Goal: Task Accomplishment & Management: Use online tool/utility

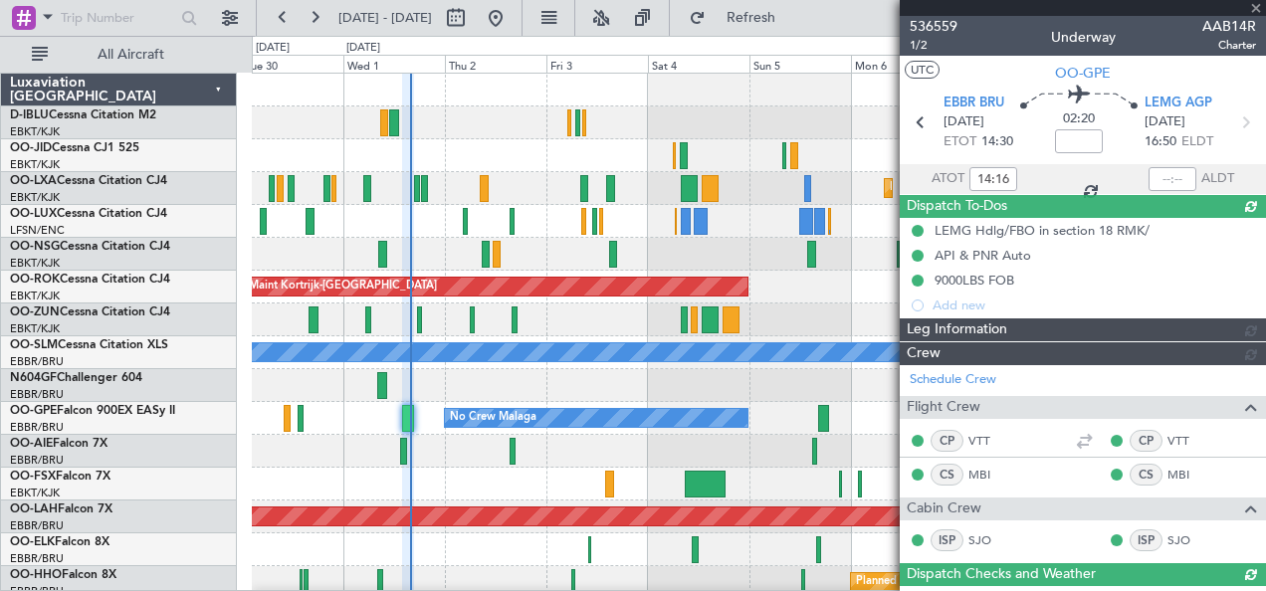
scroll to position [398, 0]
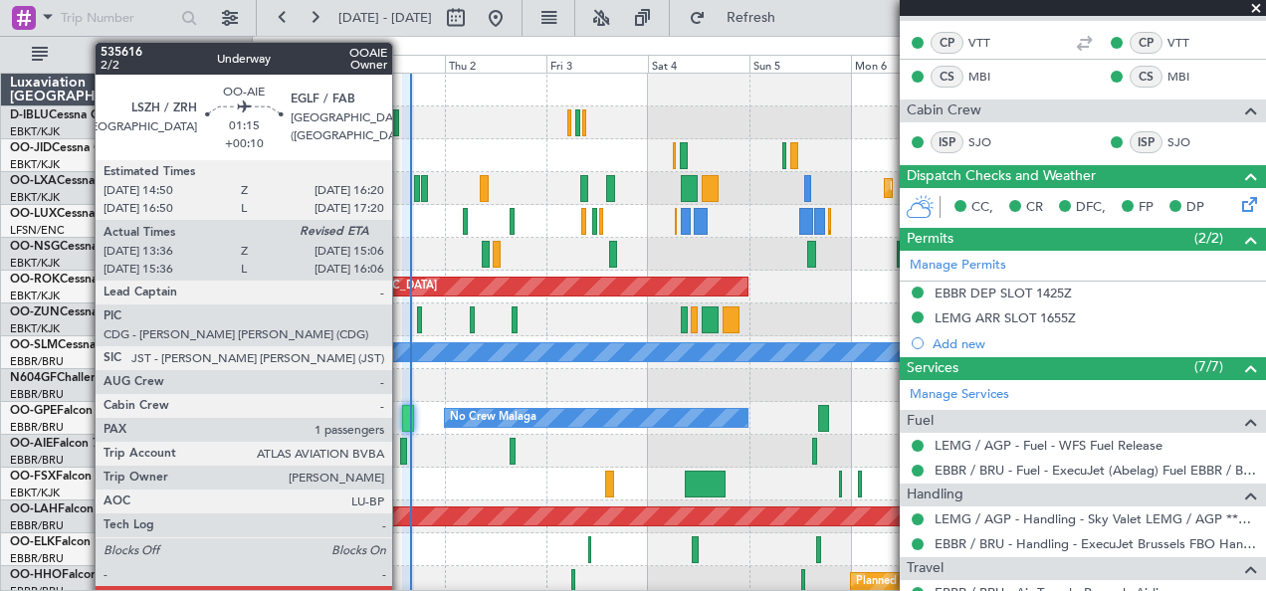
click at [402, 453] on div at bounding box center [403, 451] width 7 height 27
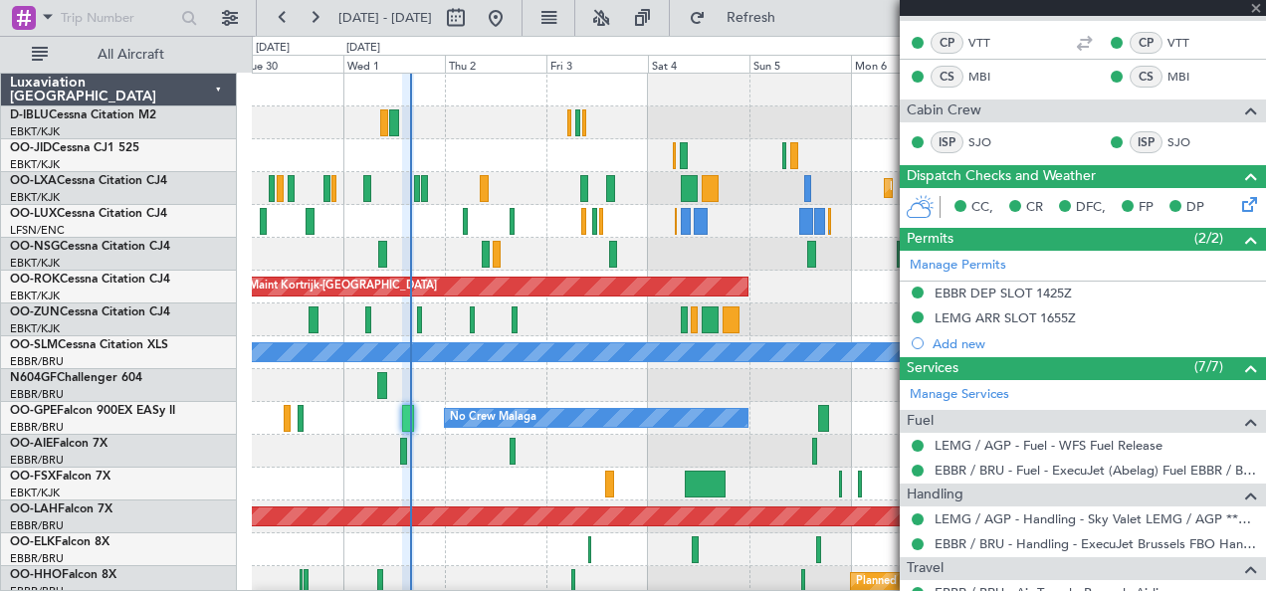
type input "+00:10"
type input "13:46"
type input "1"
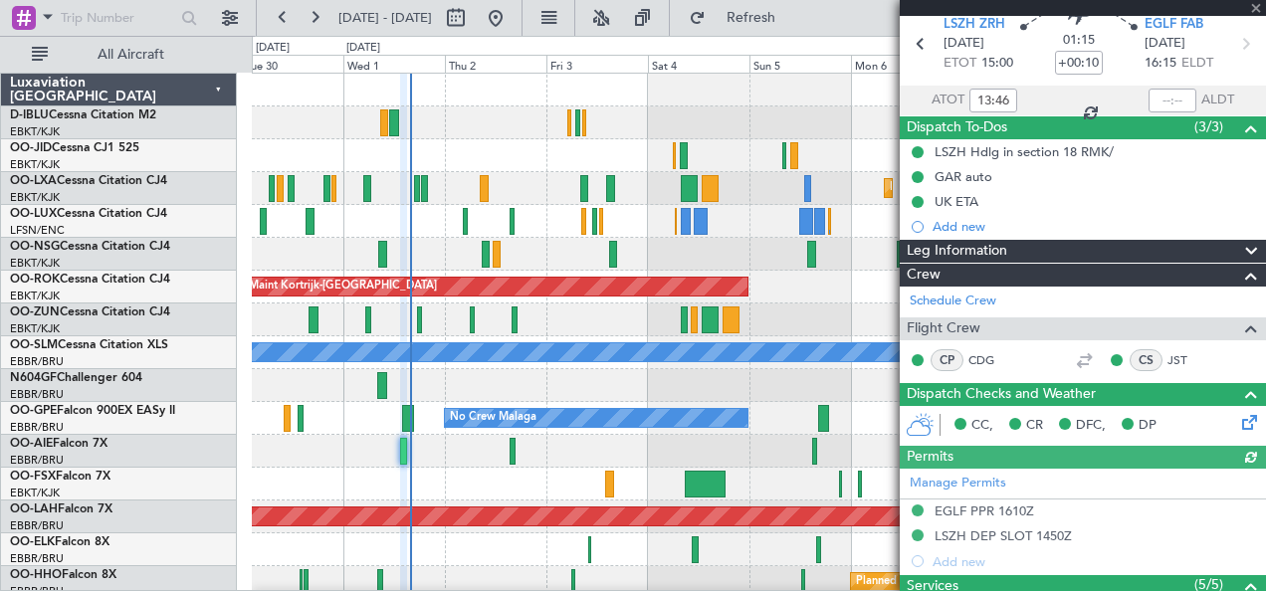
scroll to position [0, 0]
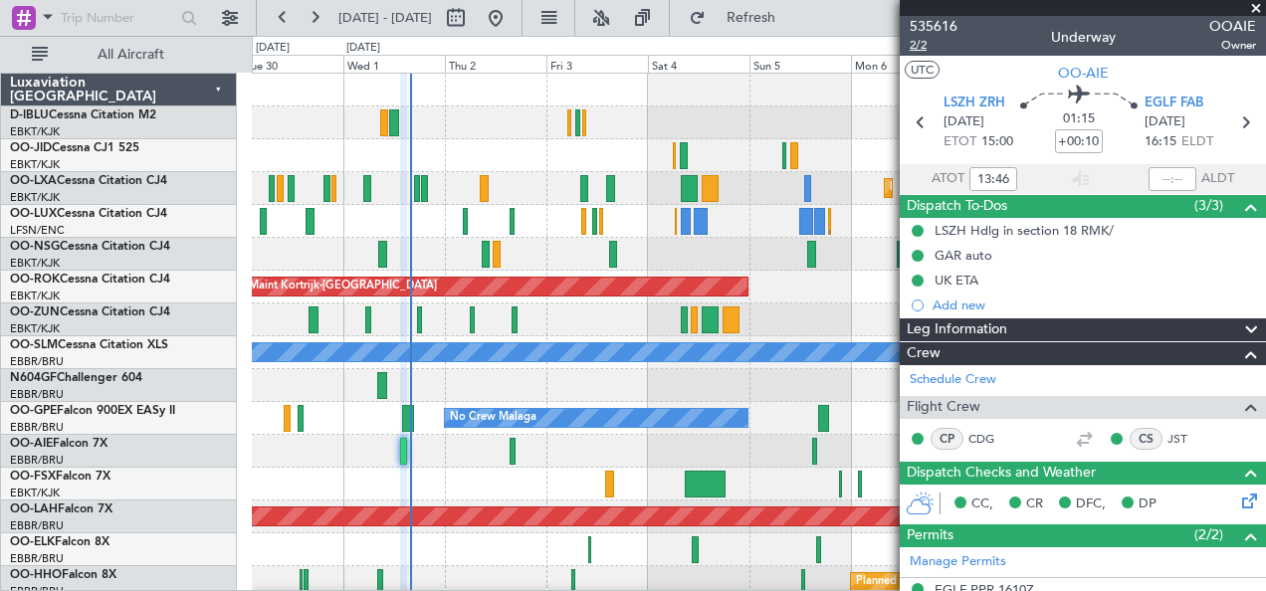
click at [919, 51] on span "2/2" at bounding box center [933, 45] width 48 height 17
type input "13:46"
click at [920, 52] on span "2/2" at bounding box center [933, 45] width 48 height 17
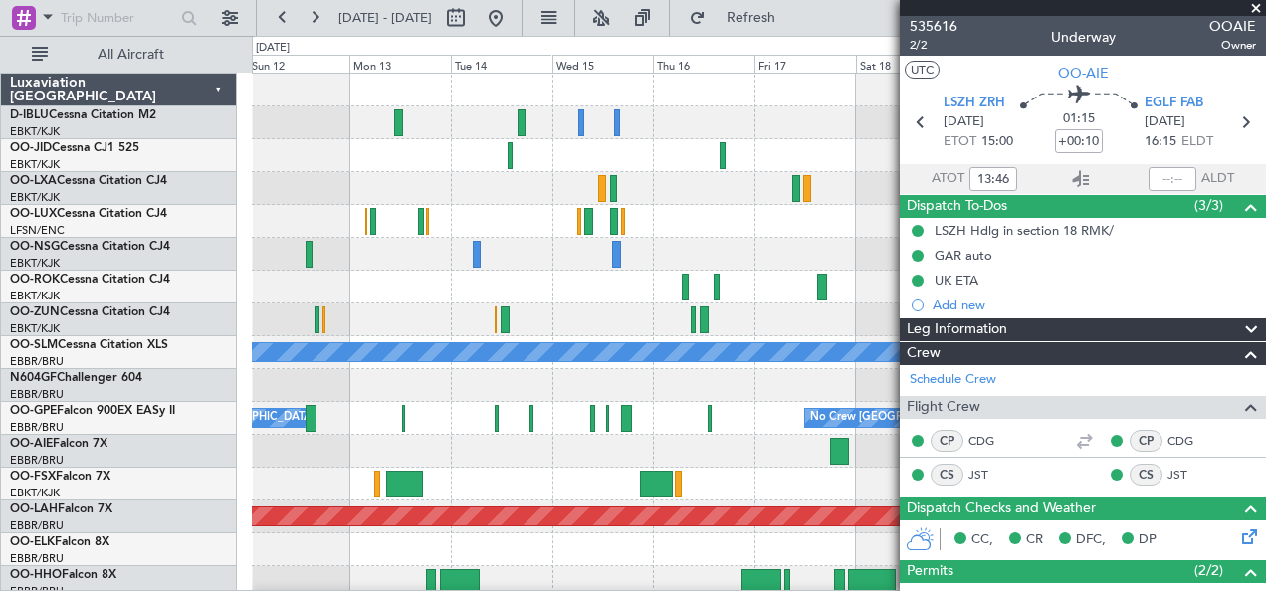
click at [751, 448] on div at bounding box center [759, 451] width 1014 height 33
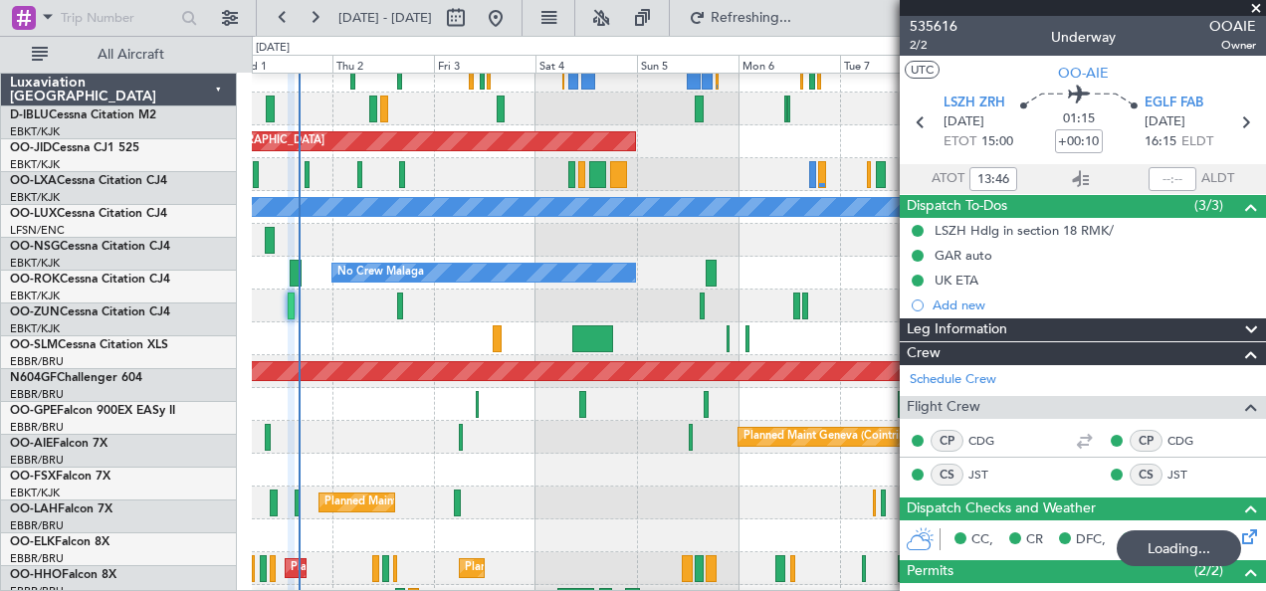
scroll to position [157, 0]
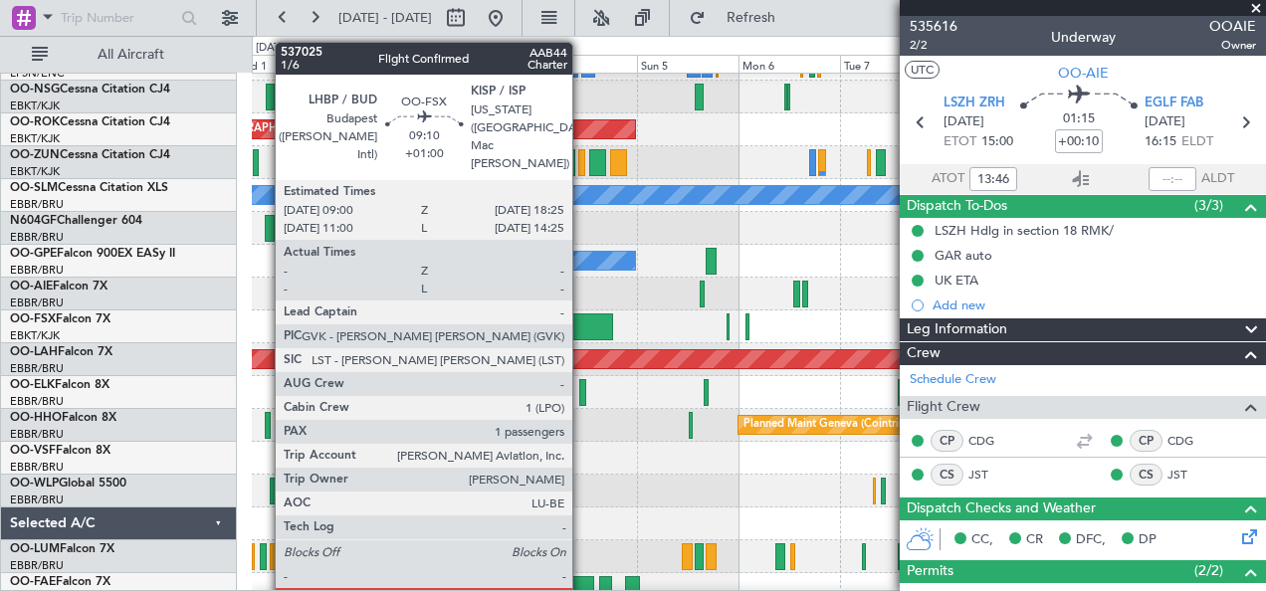
click at [582, 320] on div at bounding box center [592, 326] width 41 height 27
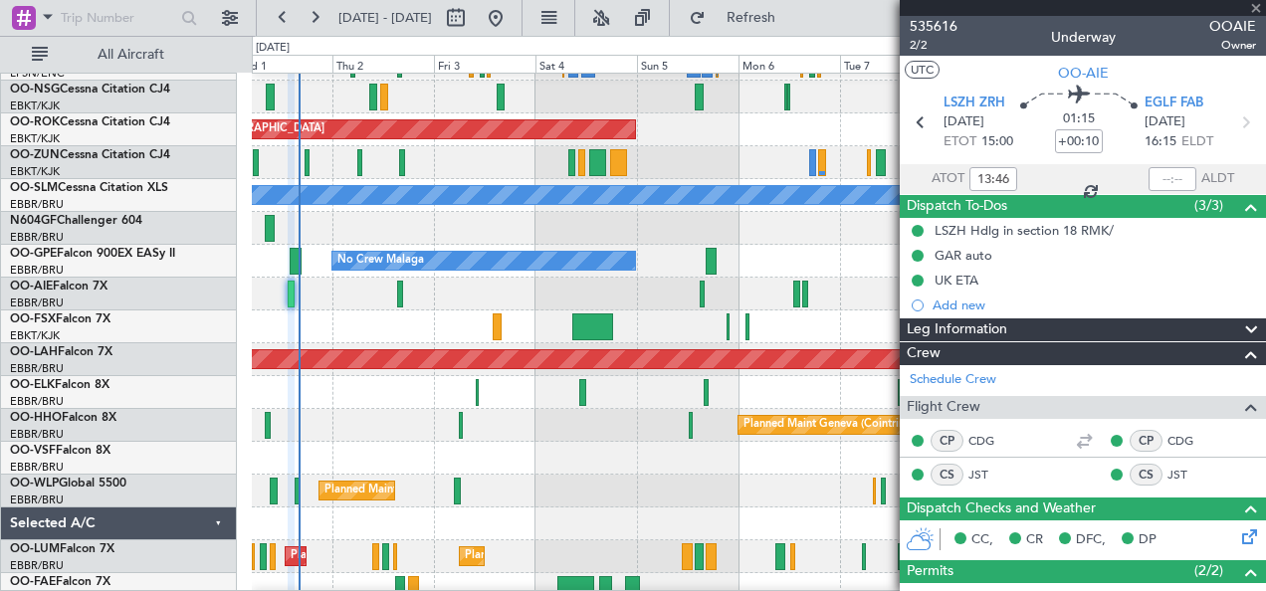
type input "+01:00"
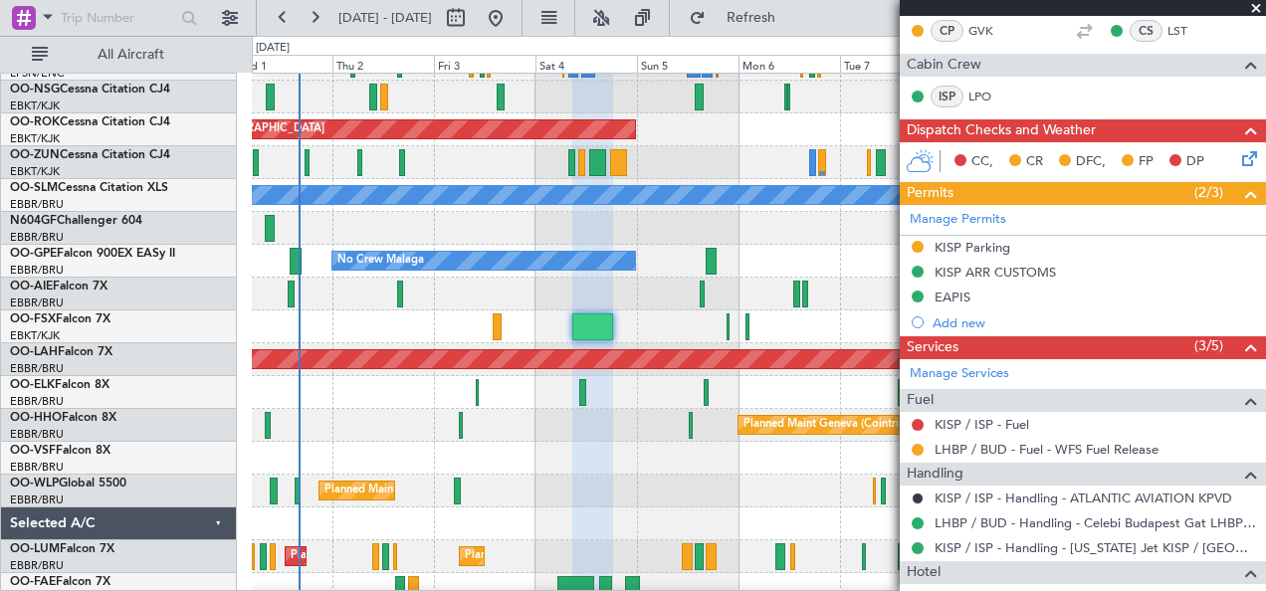
scroll to position [359, 0]
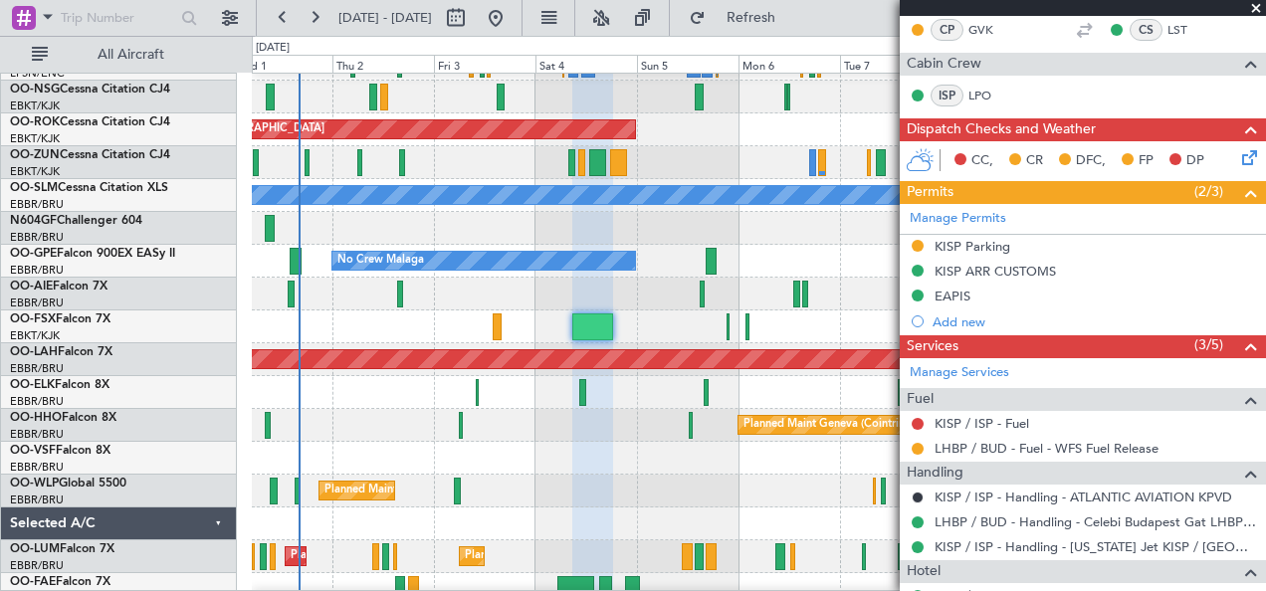
click at [586, 376] on div "Planned Maint [PERSON_NAME]-[GEOGRAPHIC_DATA][PERSON_NAME] ([GEOGRAPHIC_DATA][P…" at bounding box center [759, 359] width 1014 height 33
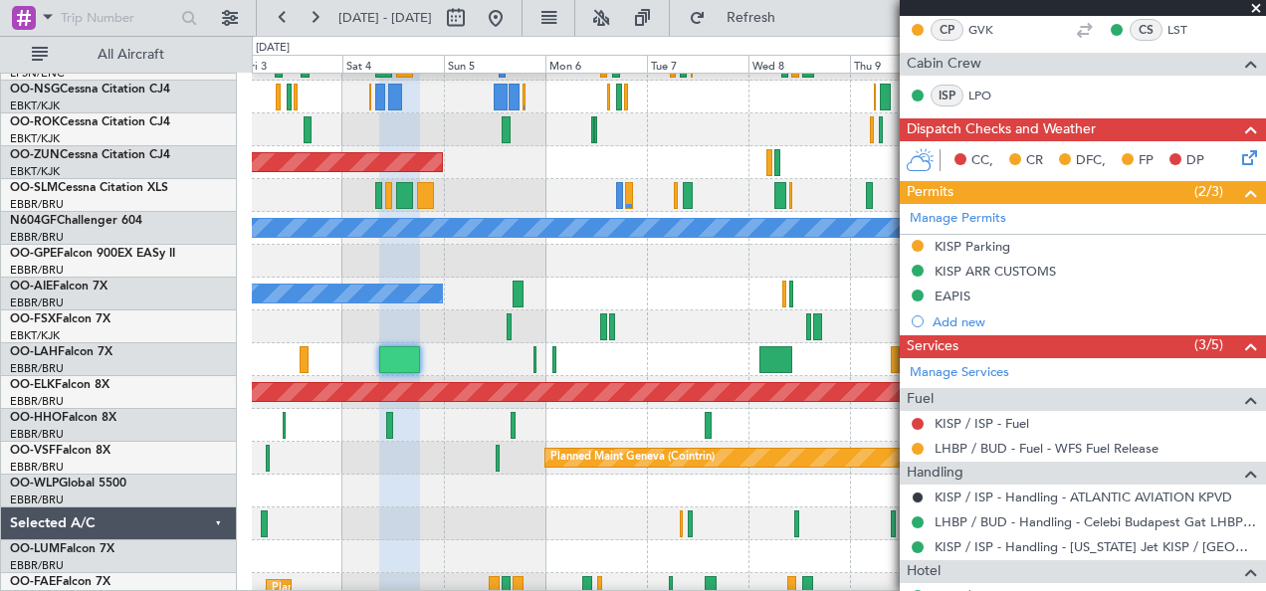
scroll to position [124, 0]
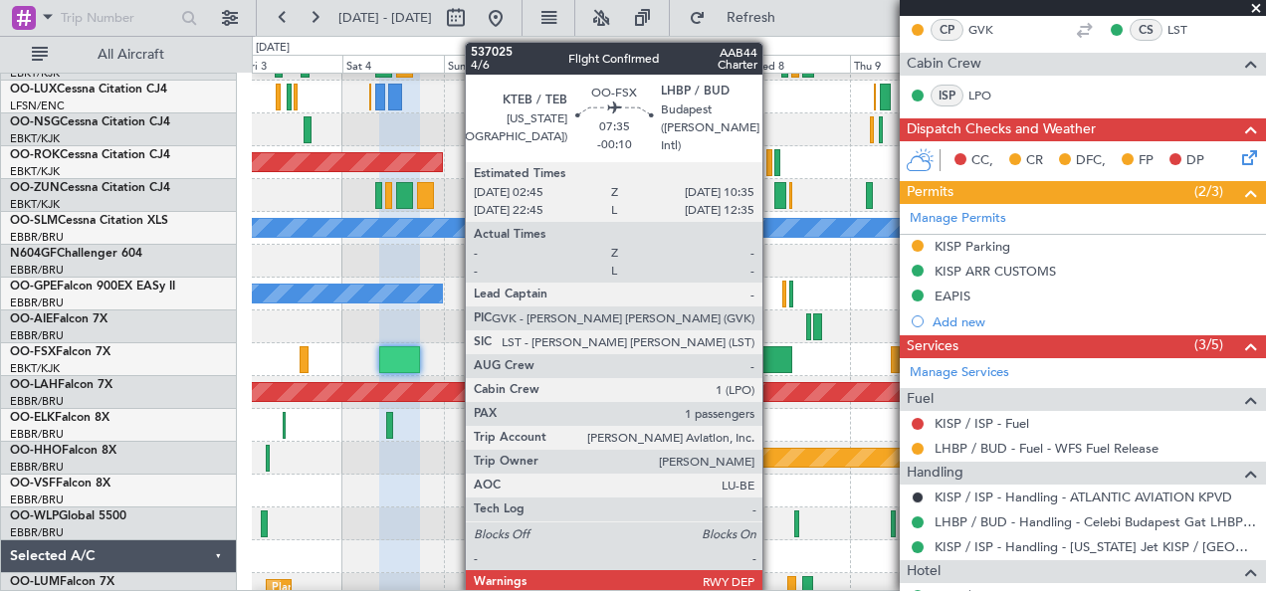
click at [772, 352] on div at bounding box center [776, 359] width 34 height 27
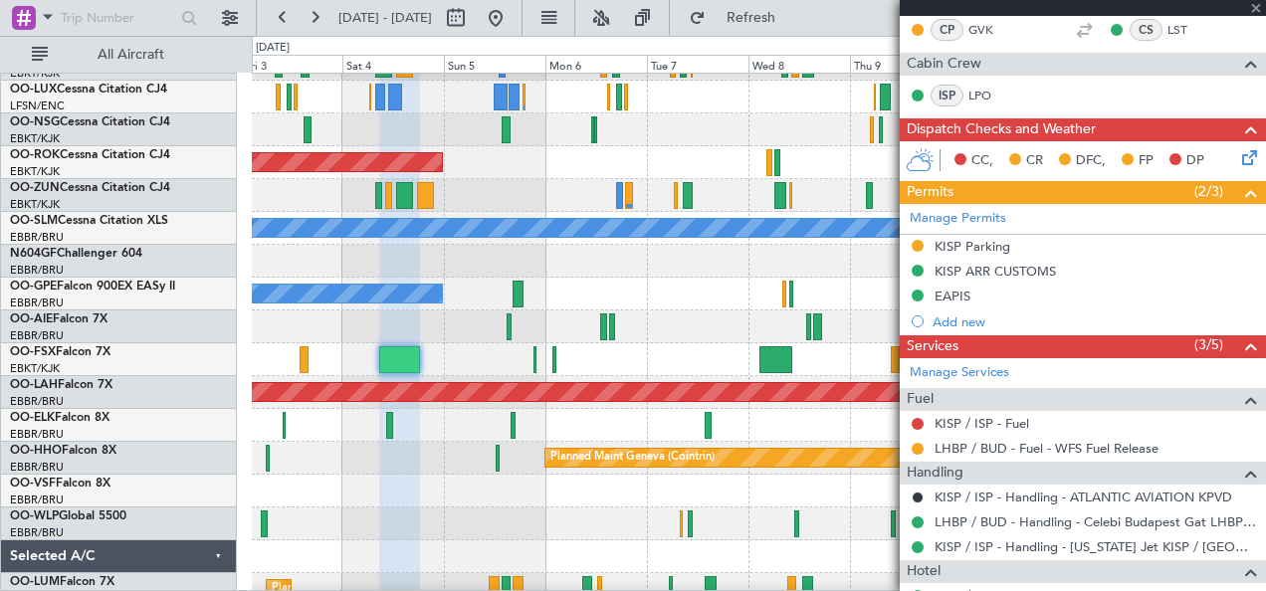
type input "-00:10"
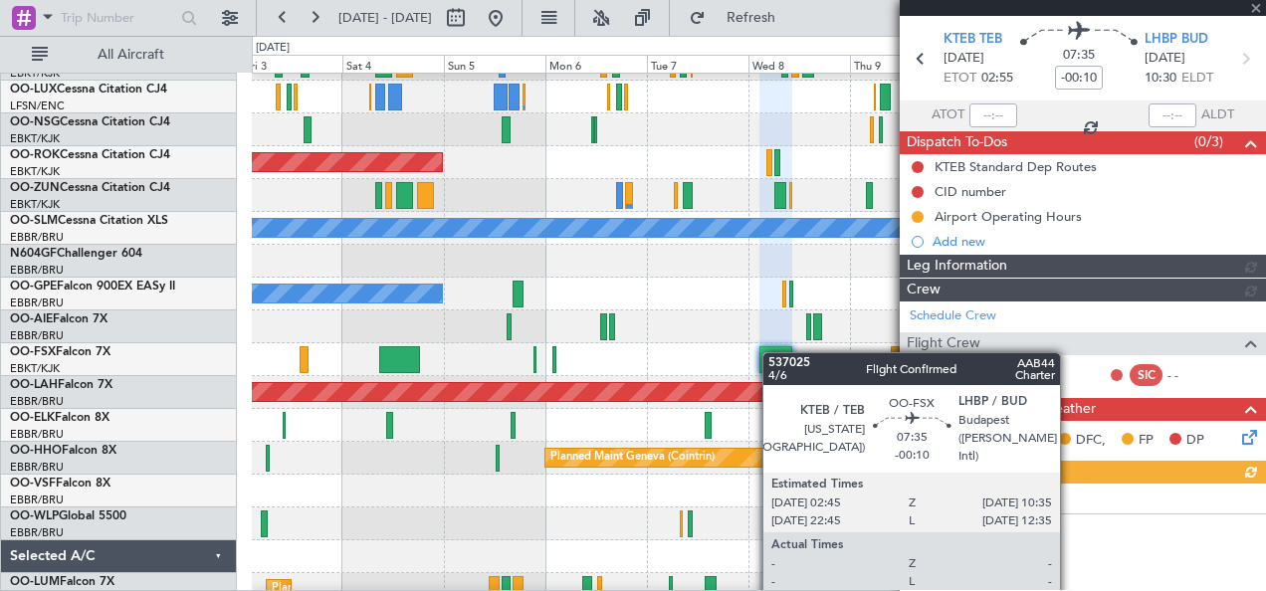
scroll to position [409, 0]
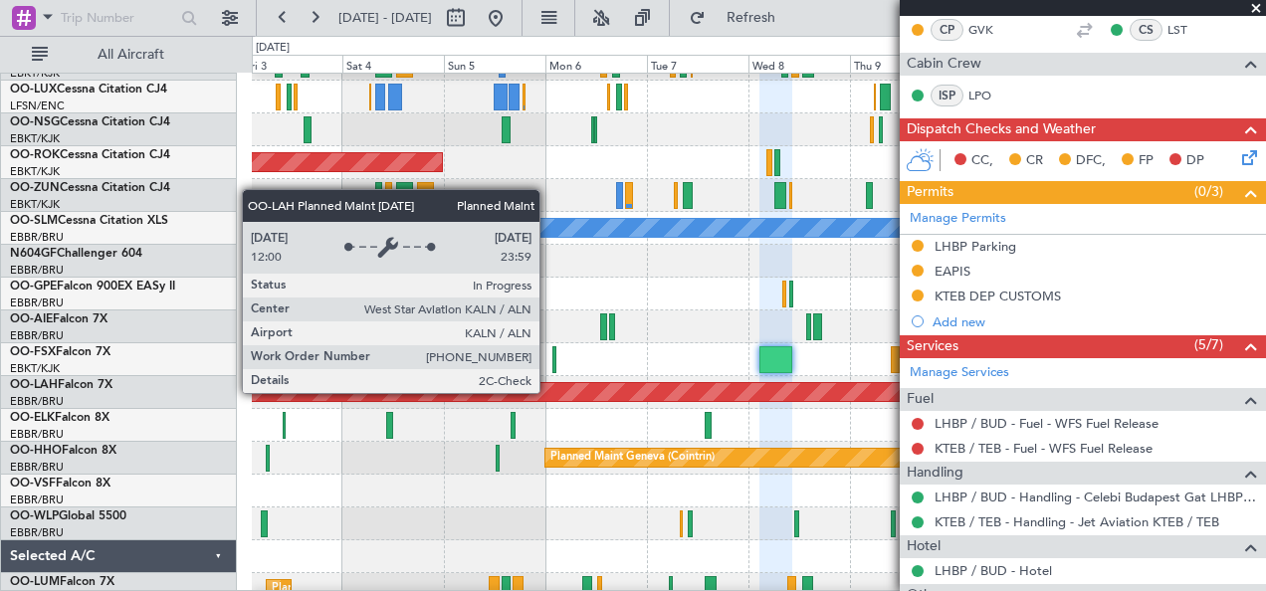
click at [549, 392] on div "Planned Maint [PERSON_NAME]-[GEOGRAPHIC_DATA][PERSON_NAME] ([GEOGRAPHIC_DATA][P…" at bounding box center [759, 392] width 3041 height 18
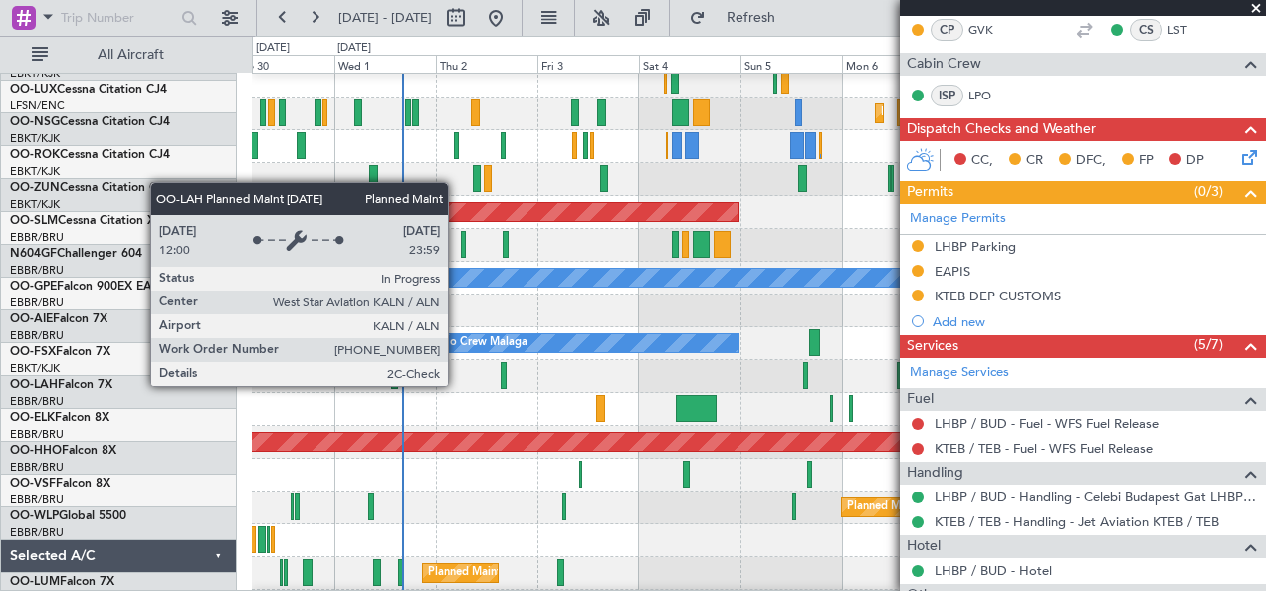
scroll to position [75, 0]
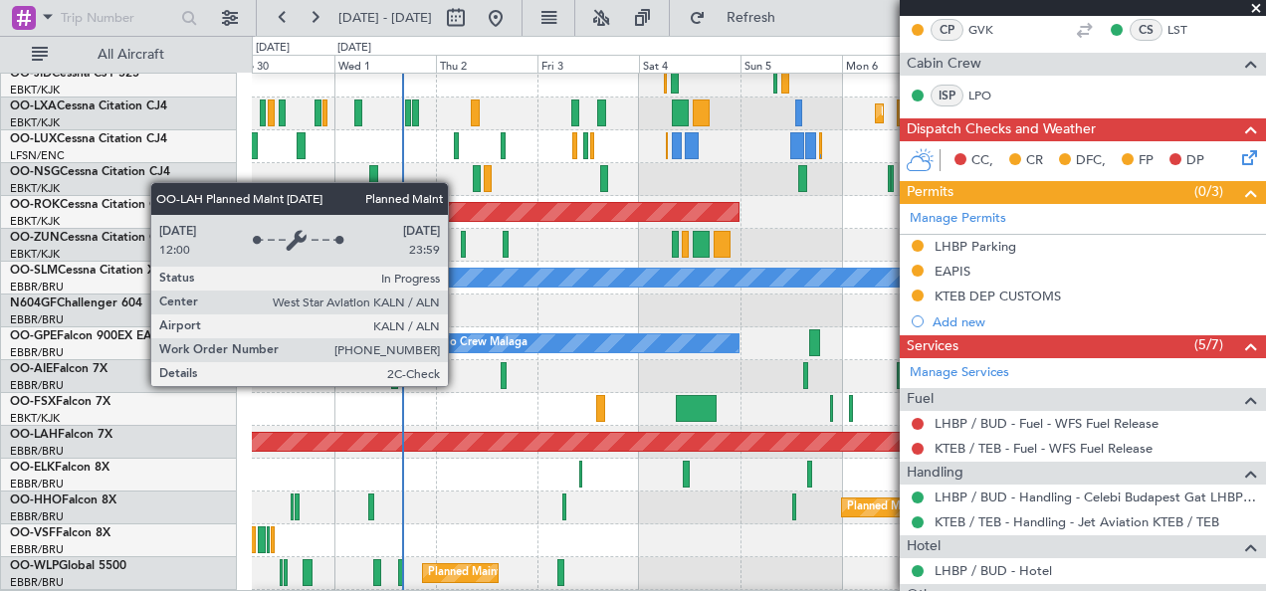
click at [755, 434] on div "Planned Maint [PERSON_NAME]-[GEOGRAPHIC_DATA][PERSON_NAME] ([GEOGRAPHIC_DATA][P…" at bounding box center [759, 442] width 3041 height 18
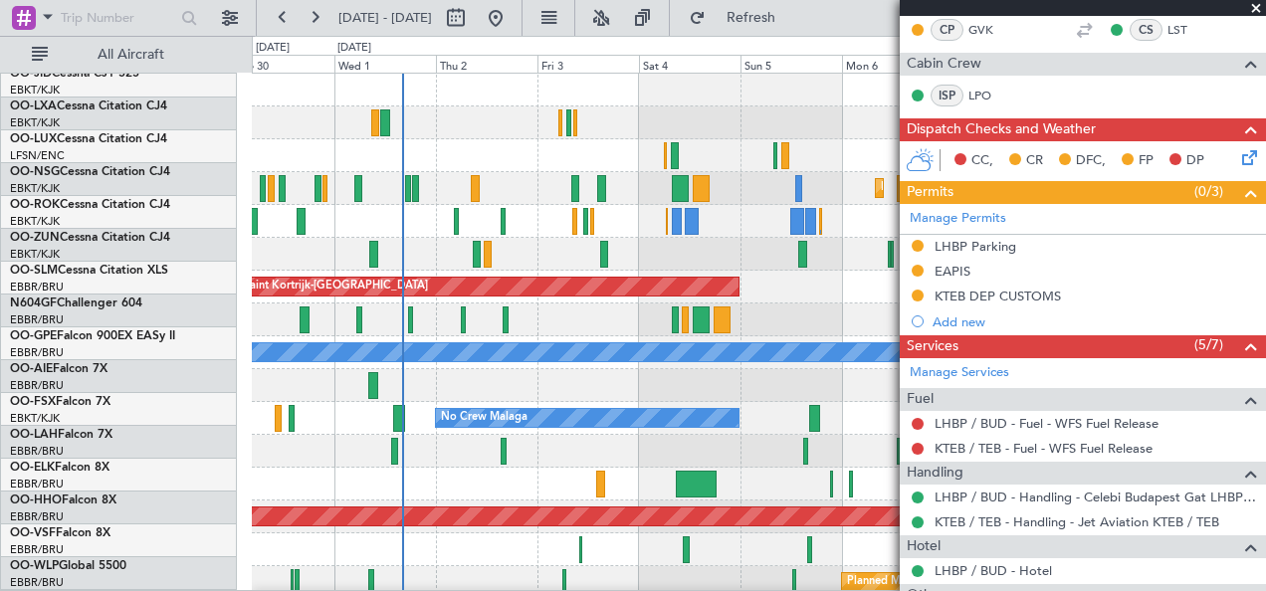
scroll to position [0, 0]
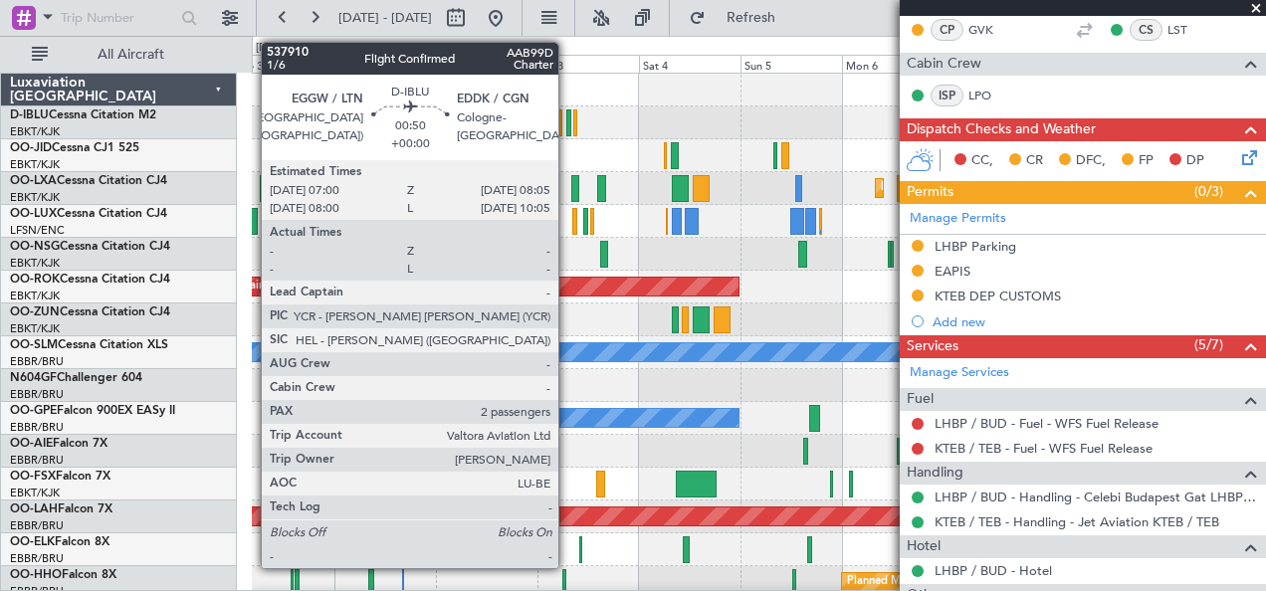
click at [568, 125] on div at bounding box center [568, 122] width 5 height 27
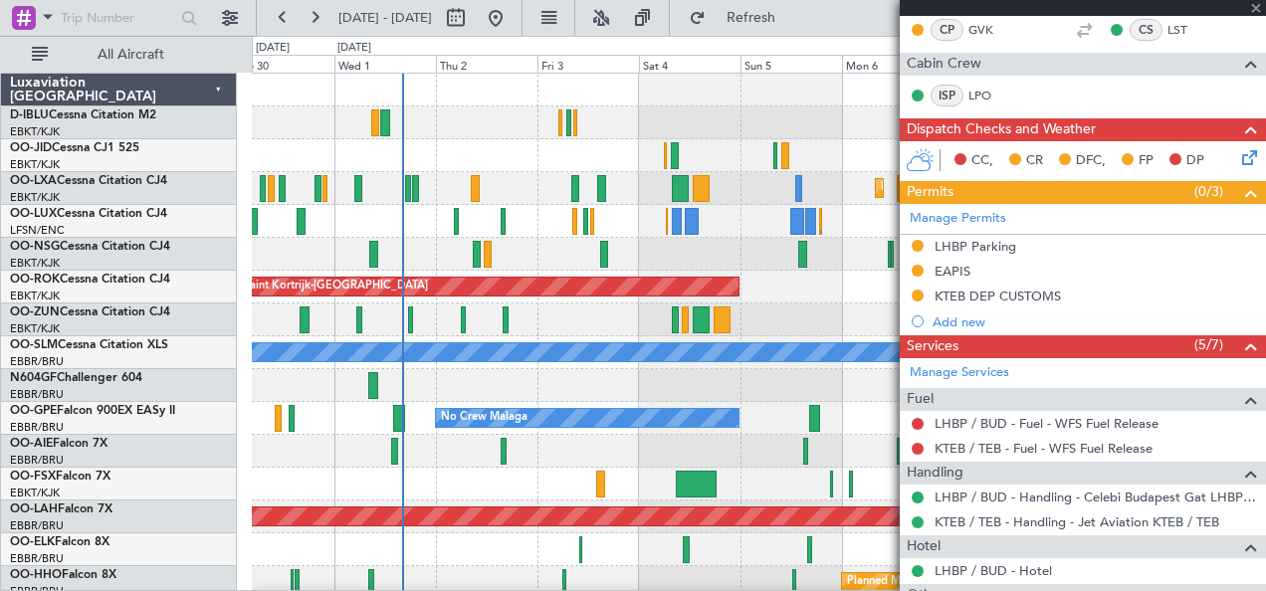
type input "2"
